Goal: Task Accomplishment & Management: Use online tool/utility

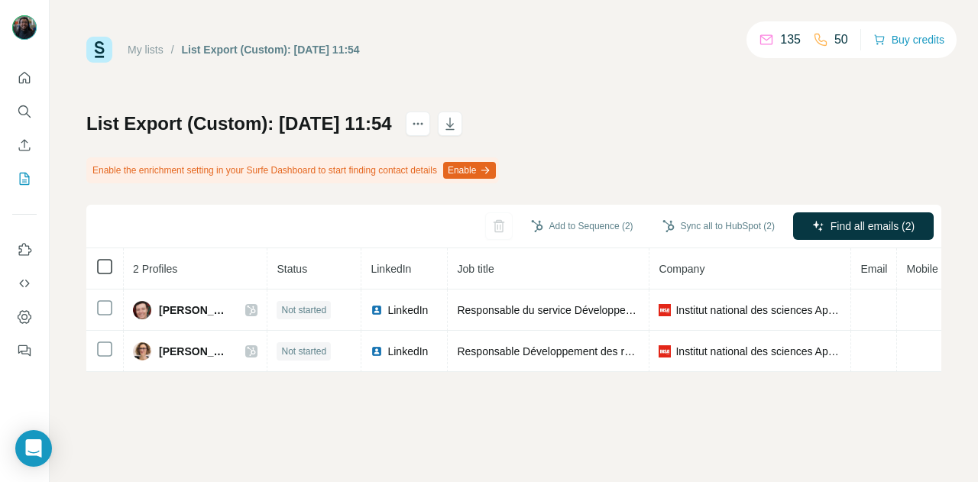
click at [102, 257] on icon at bounding box center [104, 266] width 18 height 18
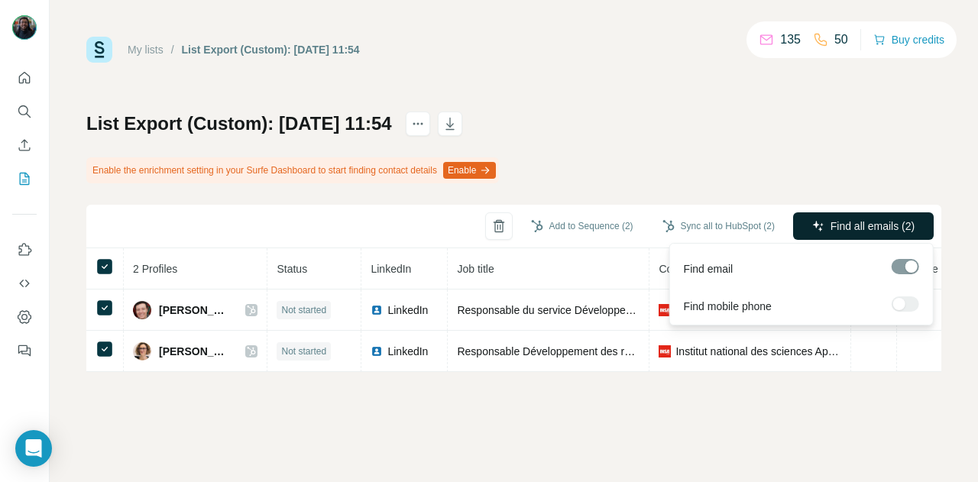
click at [806, 233] on button "Find all emails (2)" at bounding box center [863, 225] width 141 height 27
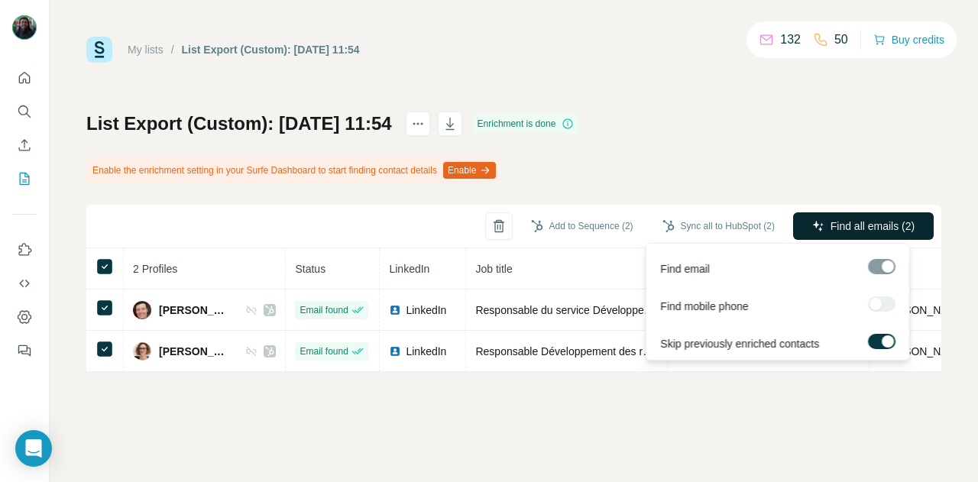
click at [837, 234] on button "Find all emails (2)" at bounding box center [863, 225] width 141 height 27
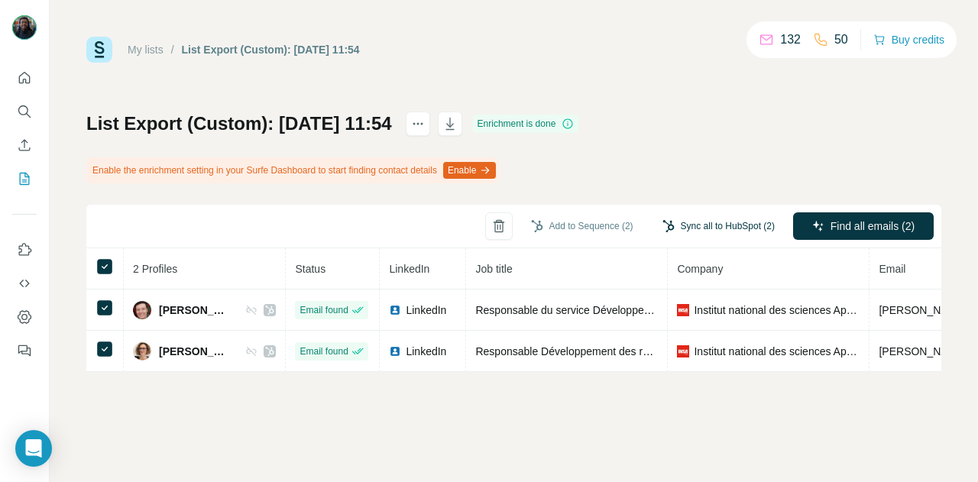
click at [735, 215] on button "Sync all to HubSpot (2)" at bounding box center [718, 226] width 134 height 23
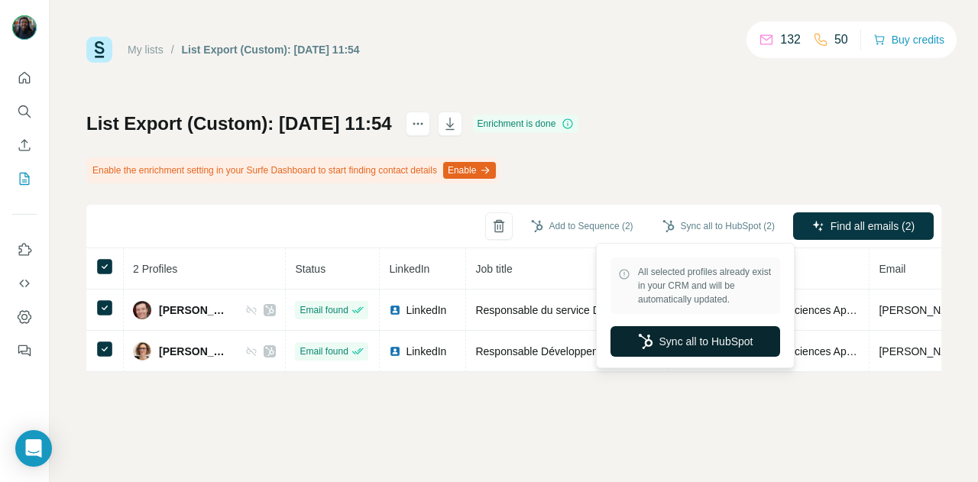
click at [698, 346] on button "Sync all to HubSpot" at bounding box center [695, 341] width 170 height 31
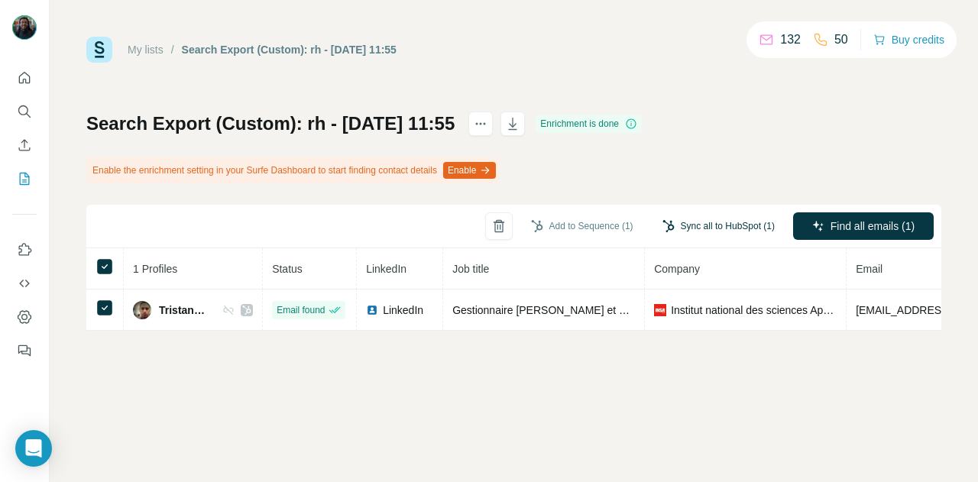
click at [709, 225] on button "Sync all to HubSpot (1)" at bounding box center [718, 226] width 134 height 23
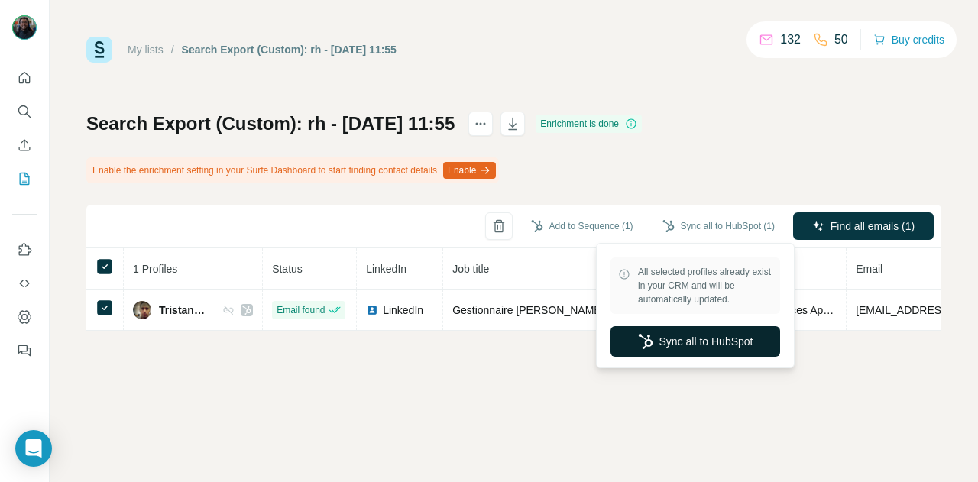
click at [697, 346] on button "Sync all to HubSpot" at bounding box center [695, 341] width 170 height 31
